Goal: Browse casually: Explore the website without a specific task or goal

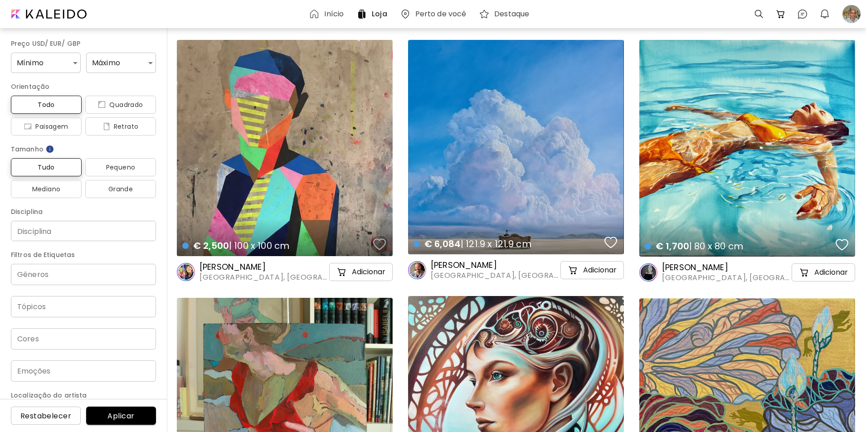
click at [377, 243] on div "button" at bounding box center [379, 245] width 13 height 14
click at [732, 221] on div "€ 1,700 | 80 x 80 cm details" at bounding box center [748, 238] width 220 height 41
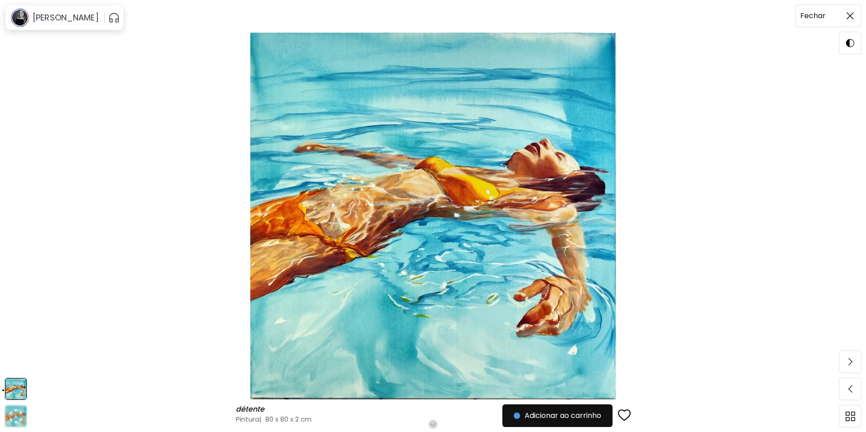
click at [848, 16] on img at bounding box center [850, 15] width 7 height 7
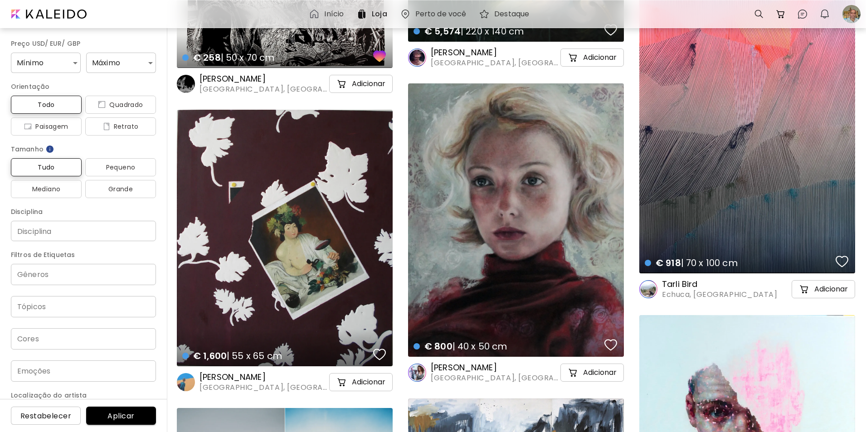
scroll to position [901, 0]
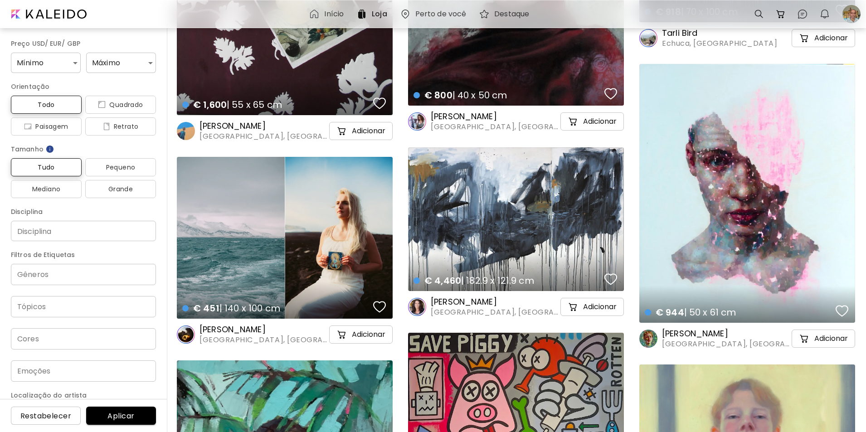
click at [261, 259] on div "€ 451 | 140 x 100 cm details" at bounding box center [285, 238] width 216 height 162
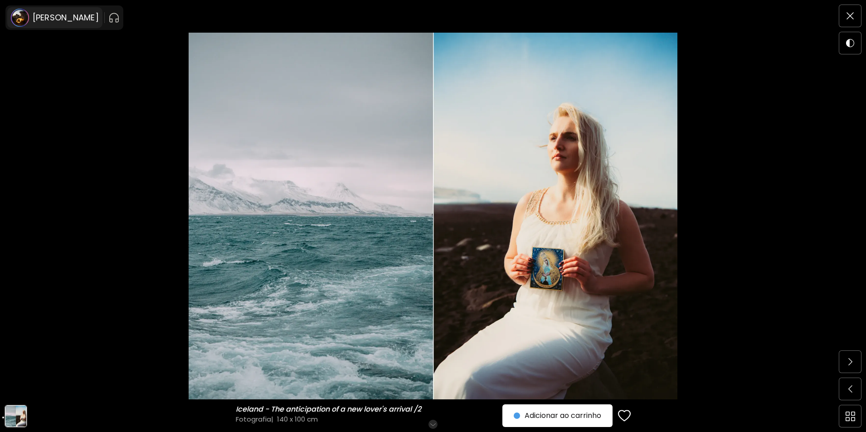
click at [53, 19] on h6 "[PERSON_NAME]" at bounding box center [66, 17] width 66 height 11
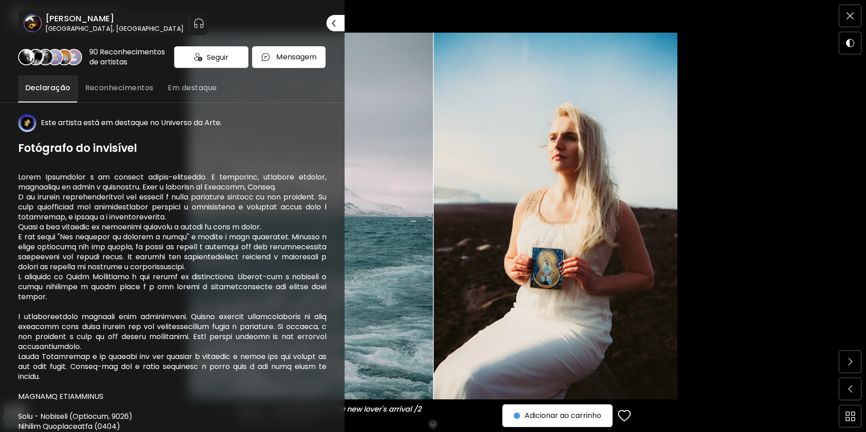
click at [849, 15] on div at bounding box center [433, 216] width 866 height 432
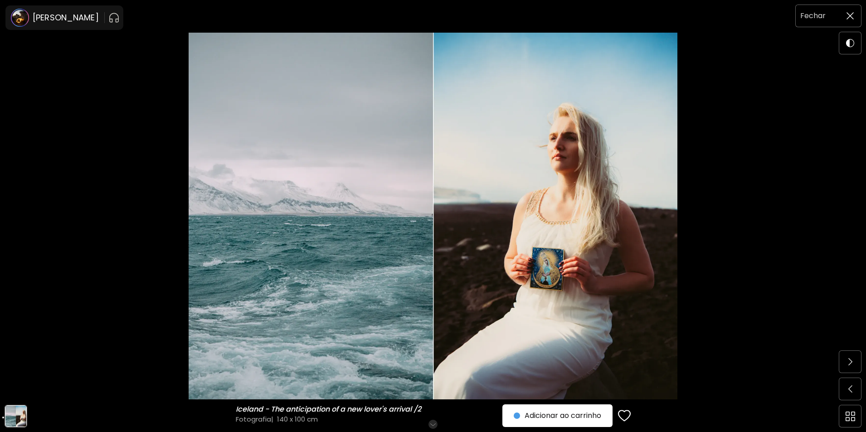
click at [847, 15] on img at bounding box center [850, 15] width 7 height 7
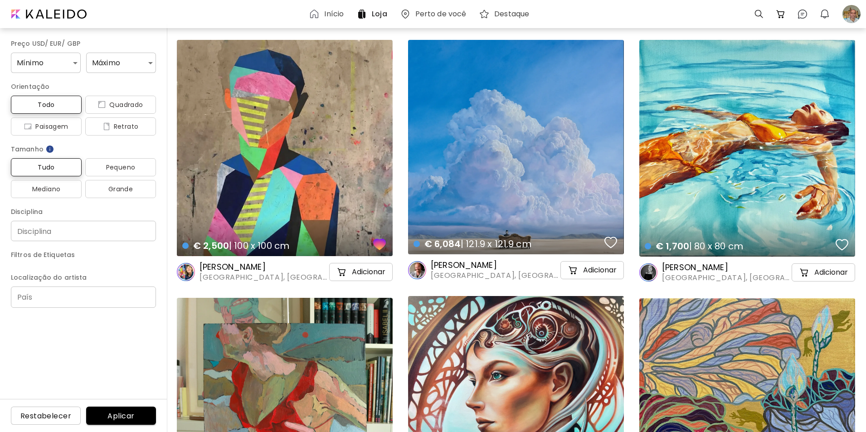
click at [817, 16] on button "0" at bounding box center [824, 13] width 15 height 15
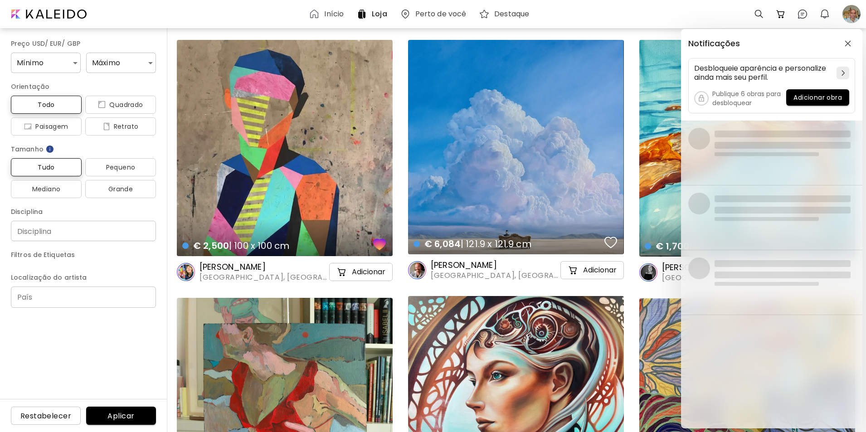
scroll to position [901, 0]
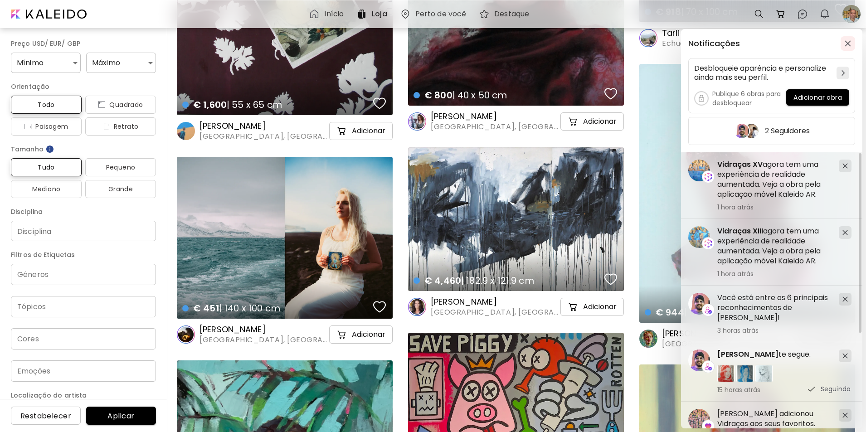
click at [848, 43] on img "button" at bounding box center [848, 43] width 6 height 6
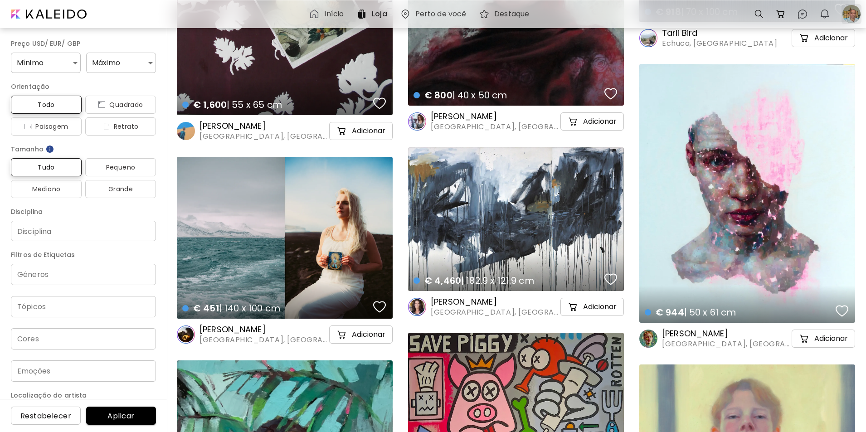
click at [850, 13] on div at bounding box center [852, 14] width 20 height 20
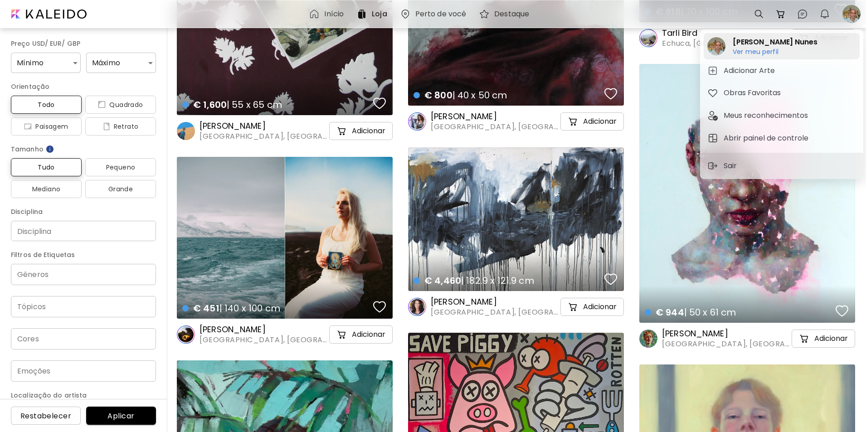
click at [760, 51] on h6 "Ver meu perfil" at bounding box center [775, 52] width 84 height 8
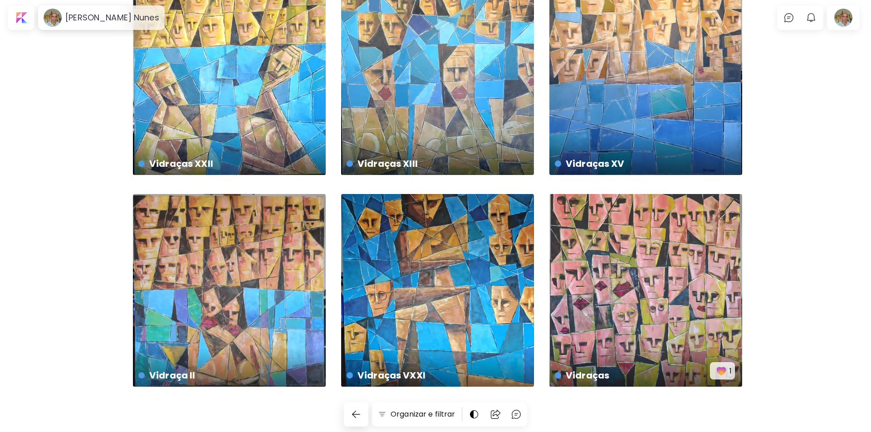
scroll to position [52, 0]
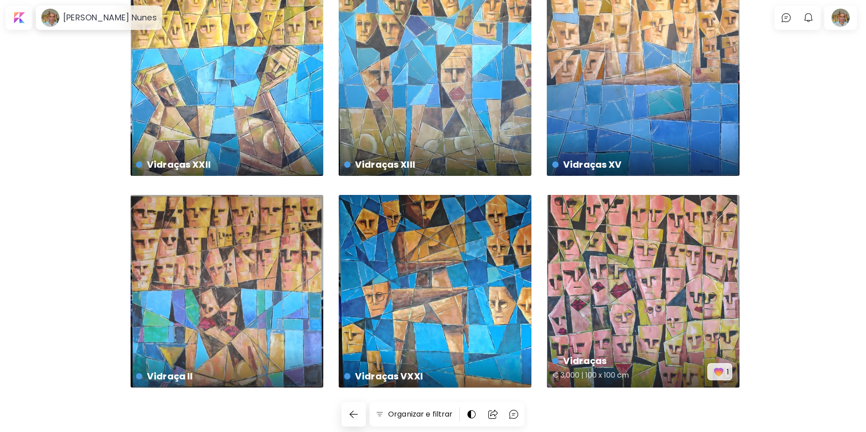
click at [719, 371] on img "button" at bounding box center [719, 372] width 13 height 13
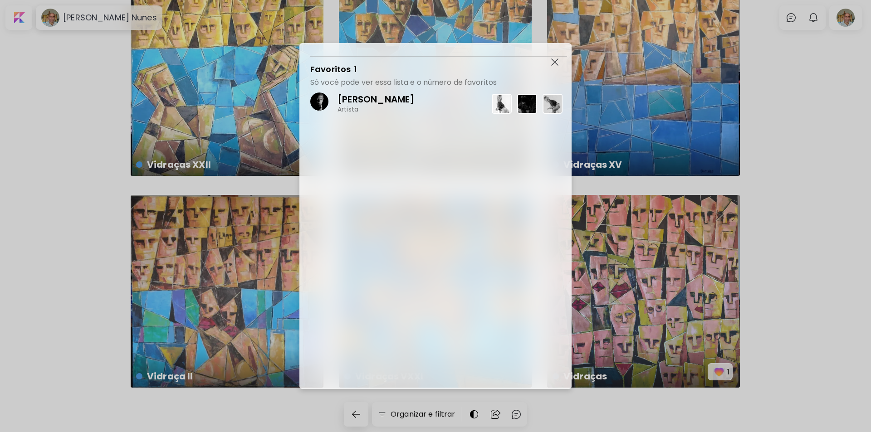
click at [344, 99] on p "[PERSON_NAME]" at bounding box center [375, 99] width 77 height 12
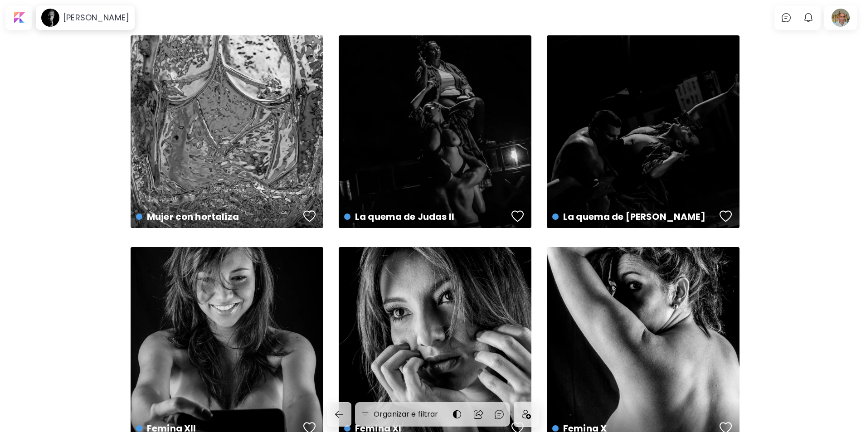
scroll to position [512, 0]
